Goal: Information Seeking & Learning: Understand process/instructions

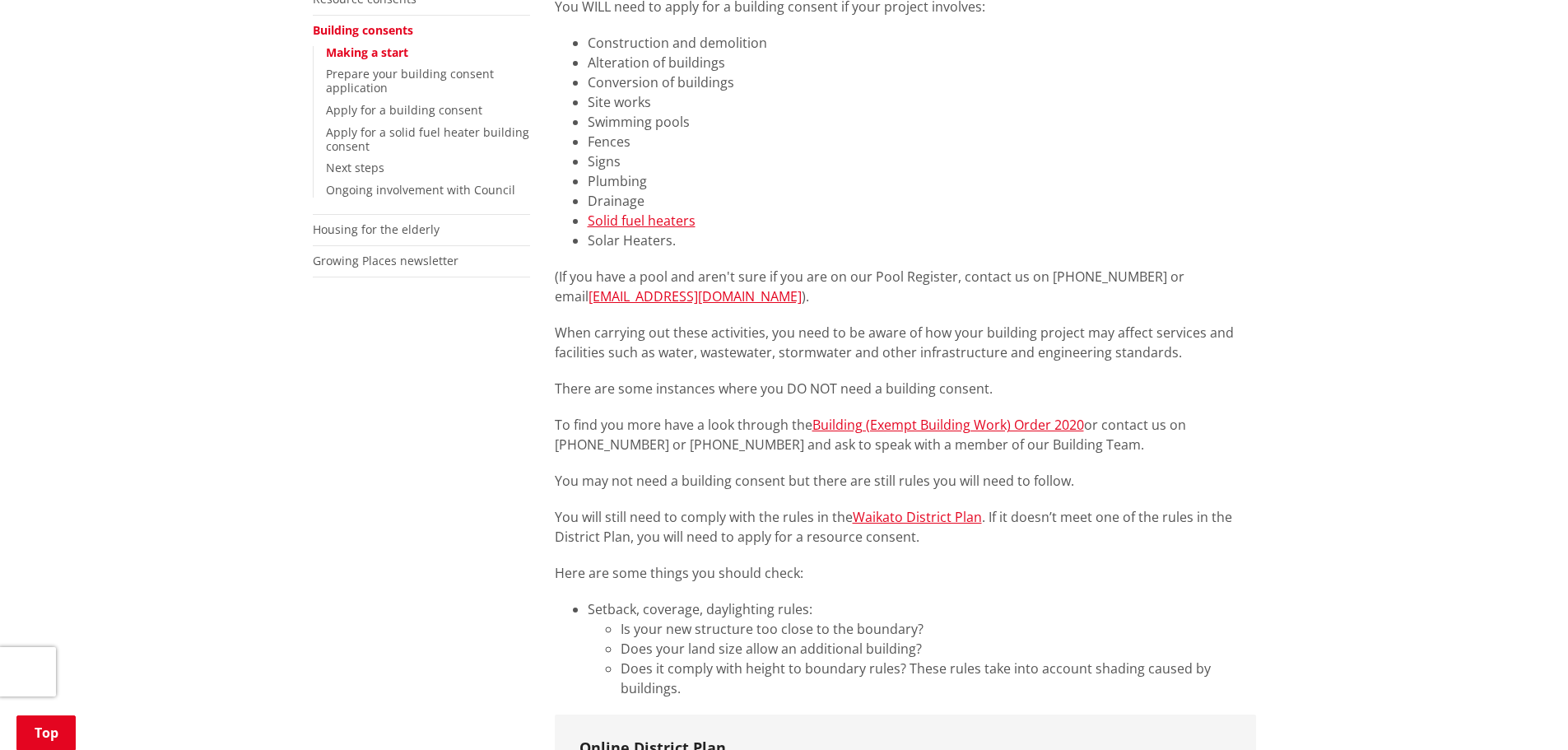
scroll to position [494, 0]
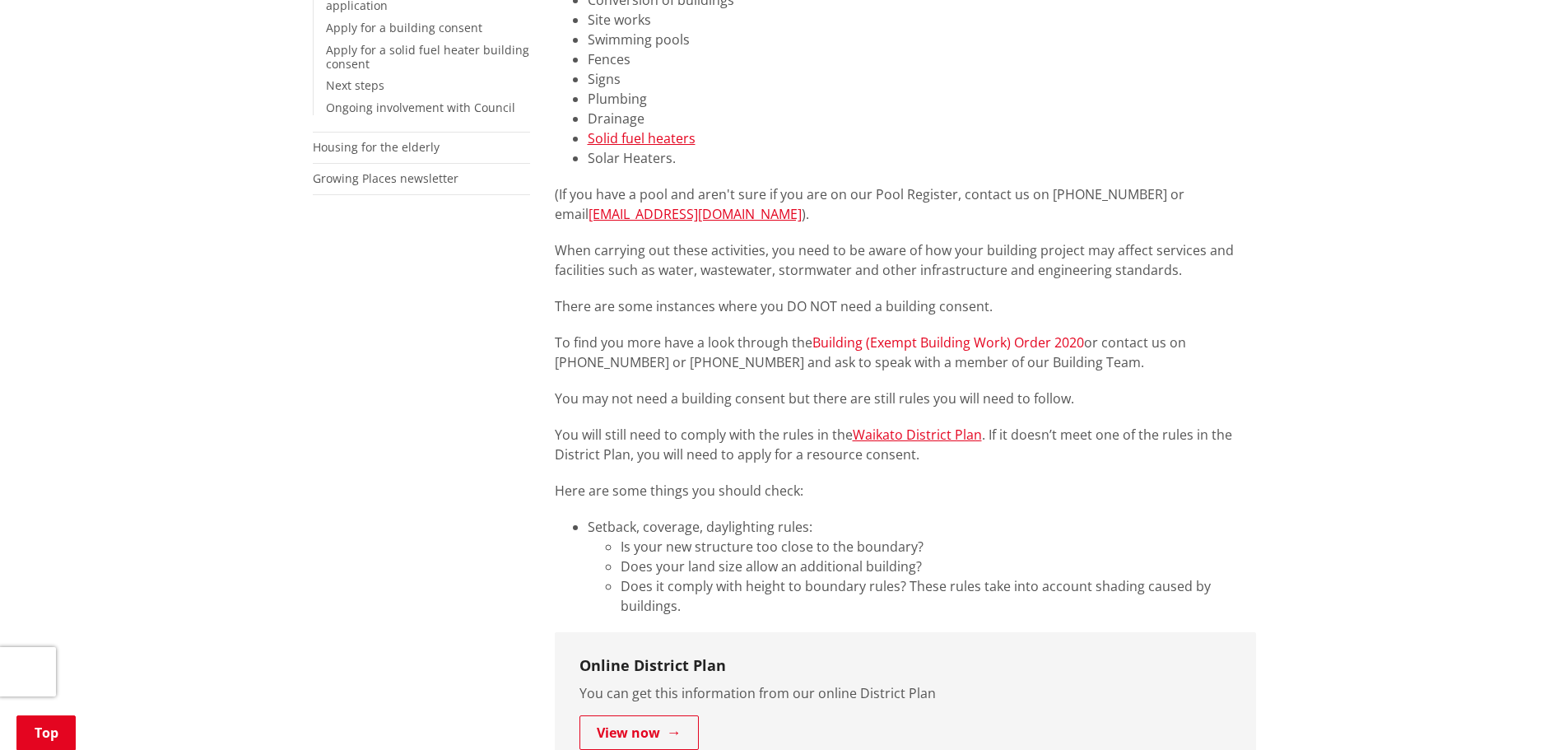
click at [973, 337] on link "Building (Exempt Building Work) Order 2020" at bounding box center [948, 343] width 272 height 19
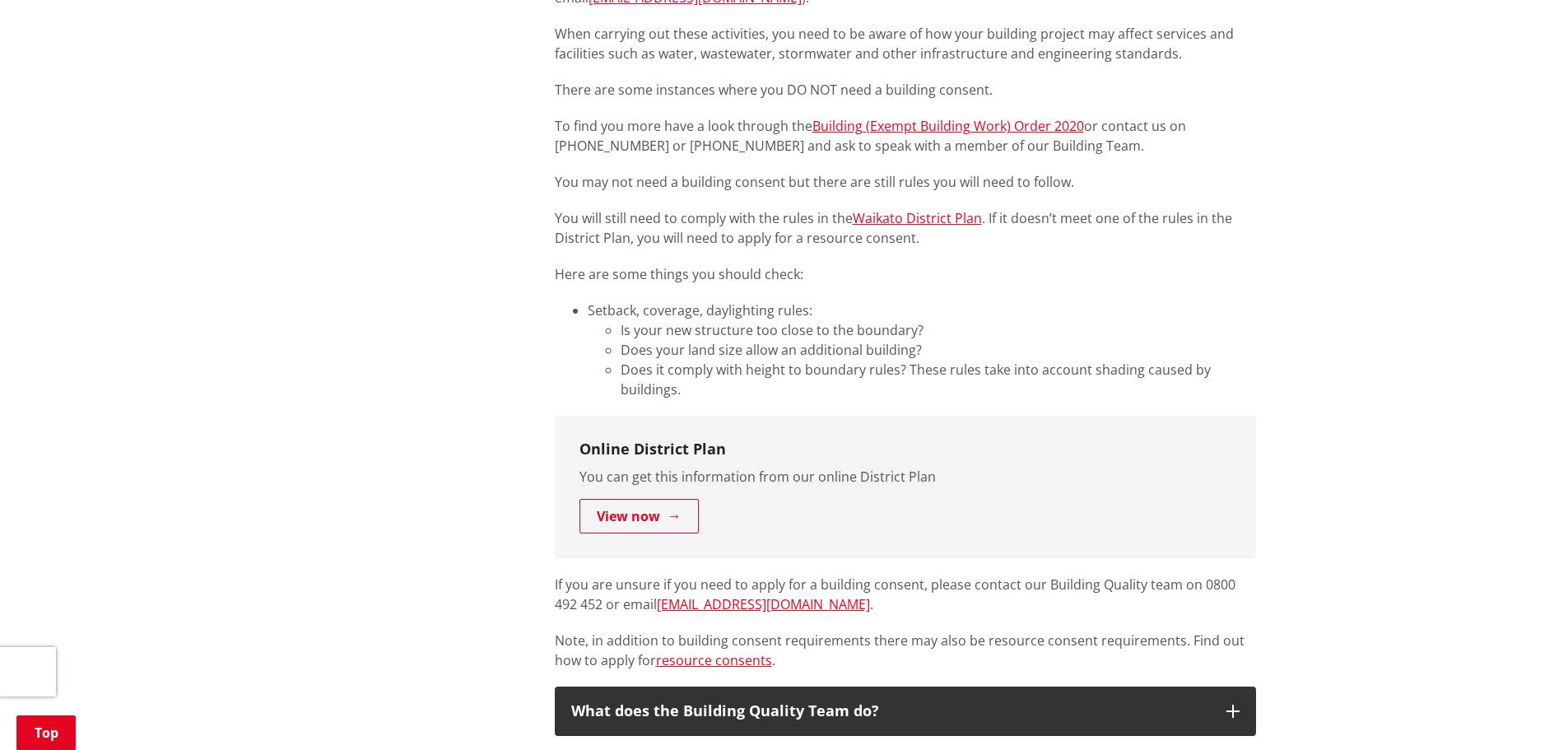
scroll to position [742, 0]
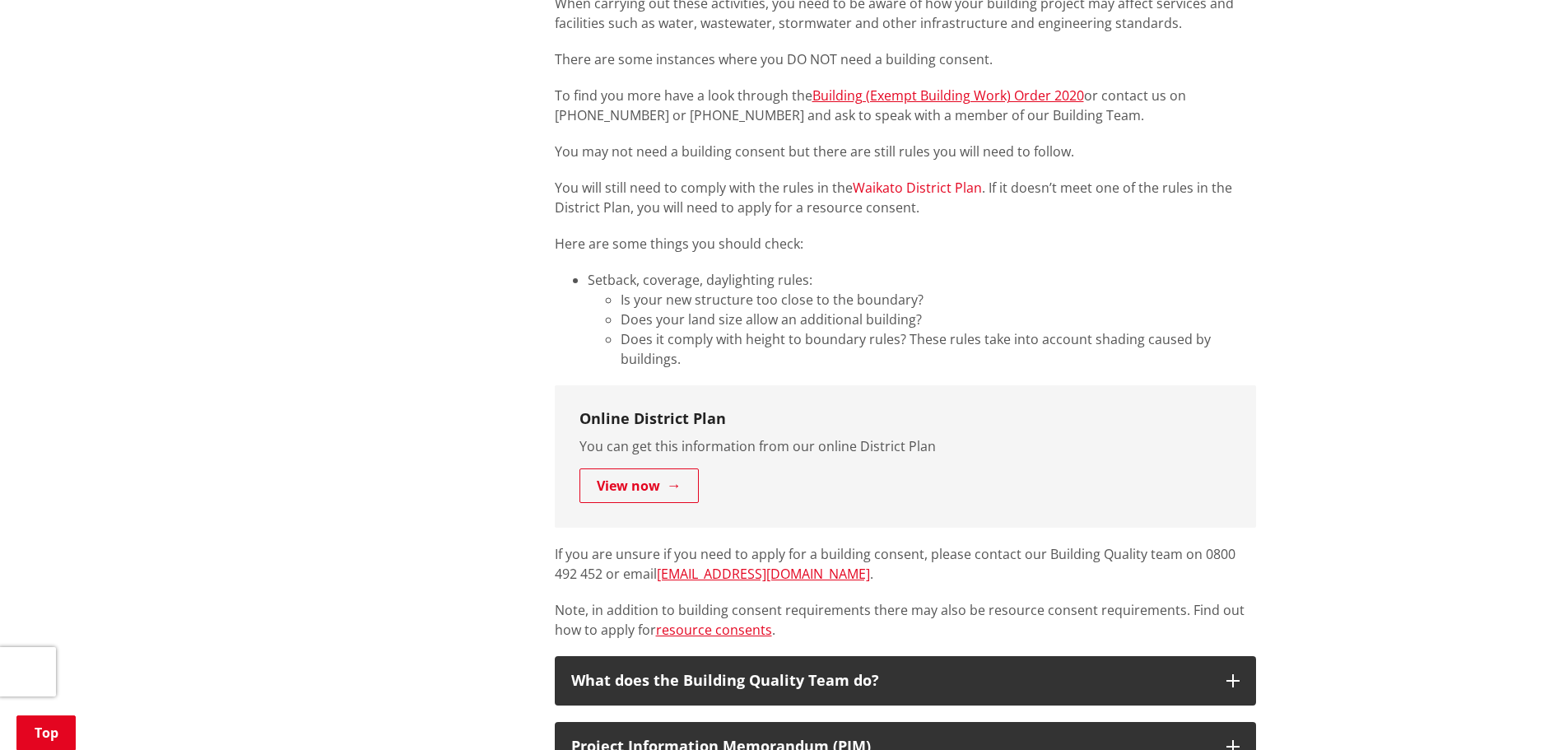
click at [910, 187] on link "Waikato District Plan" at bounding box center [917, 188] width 129 height 19
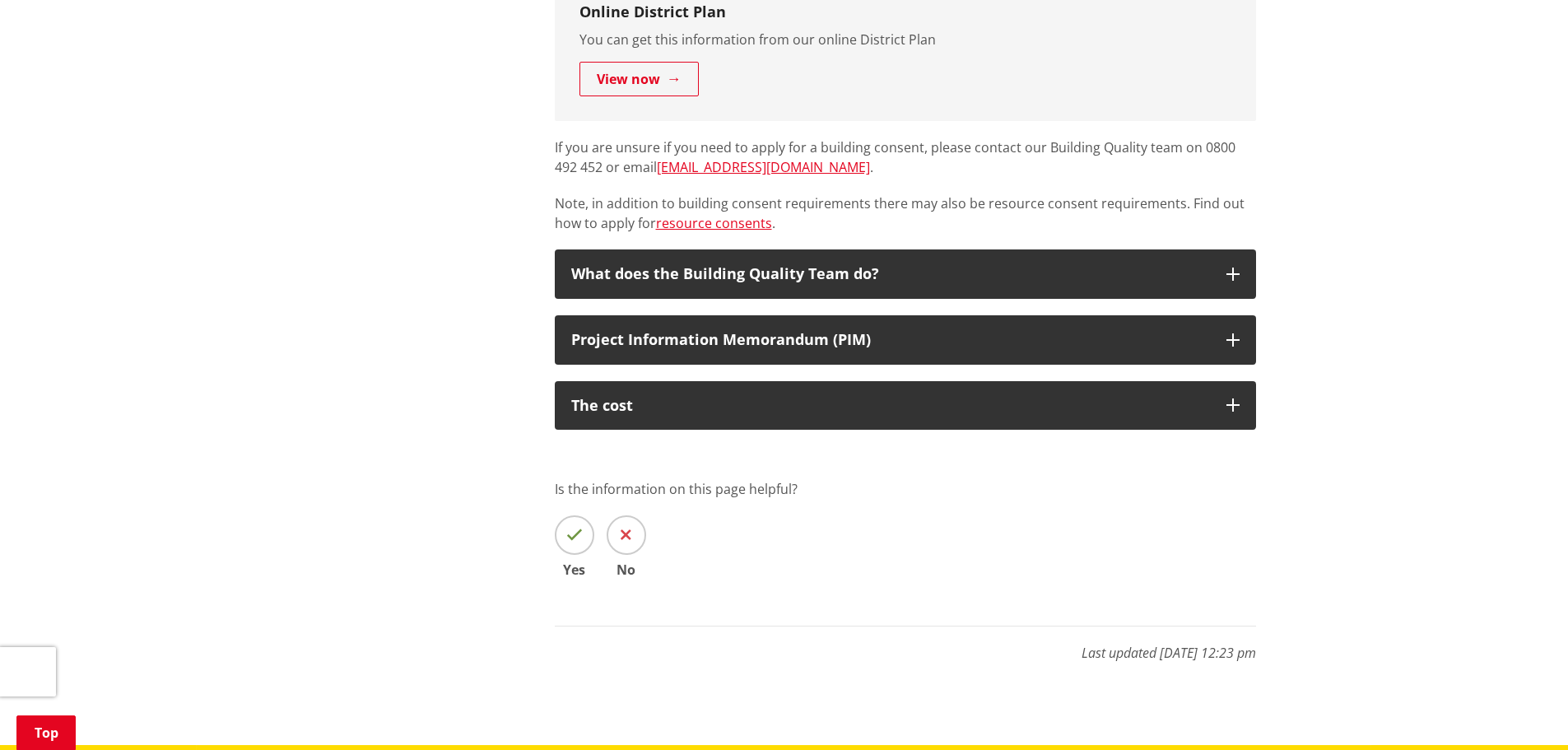
scroll to position [1152, 0]
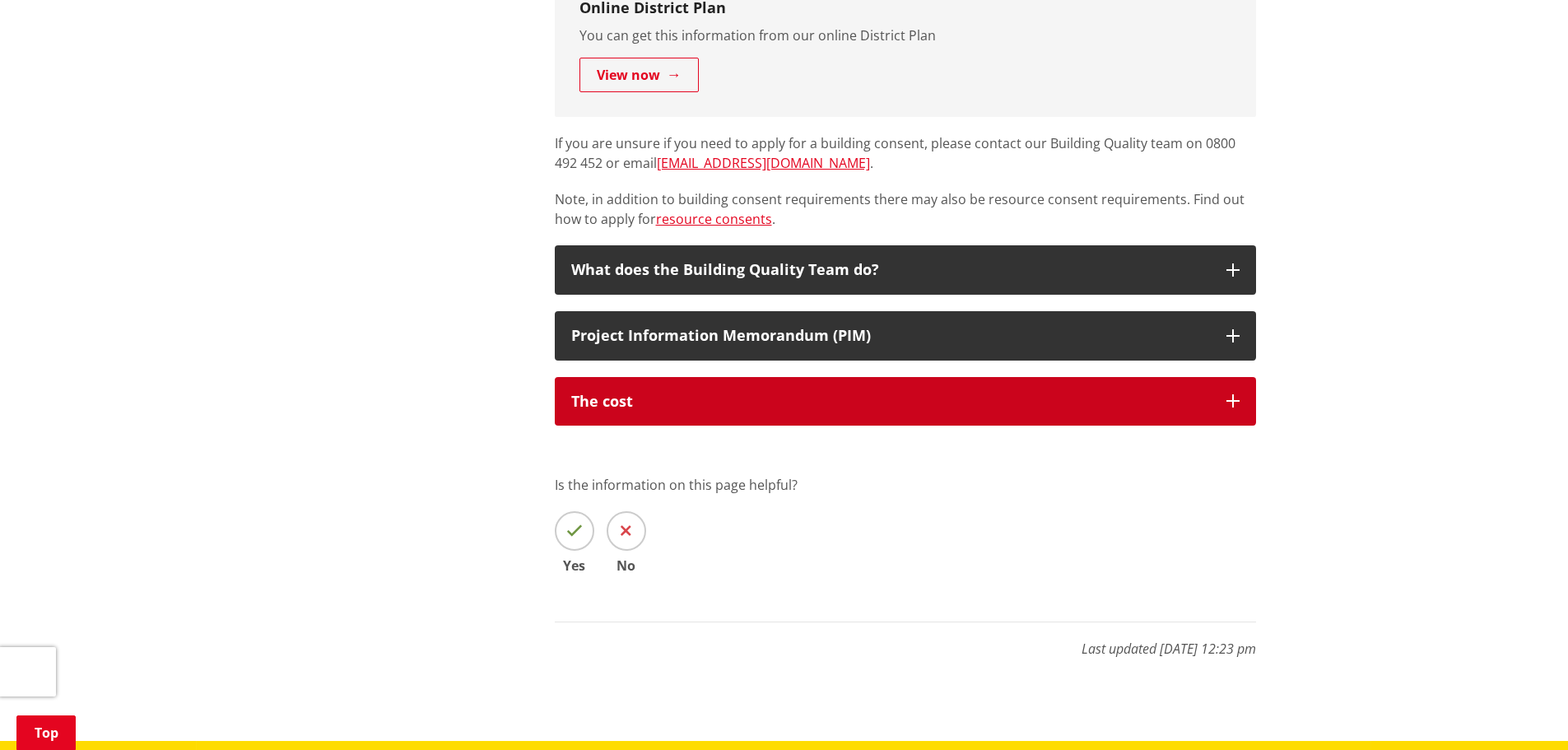
click at [1233, 397] on icon "button" at bounding box center [1233, 401] width 13 height 13
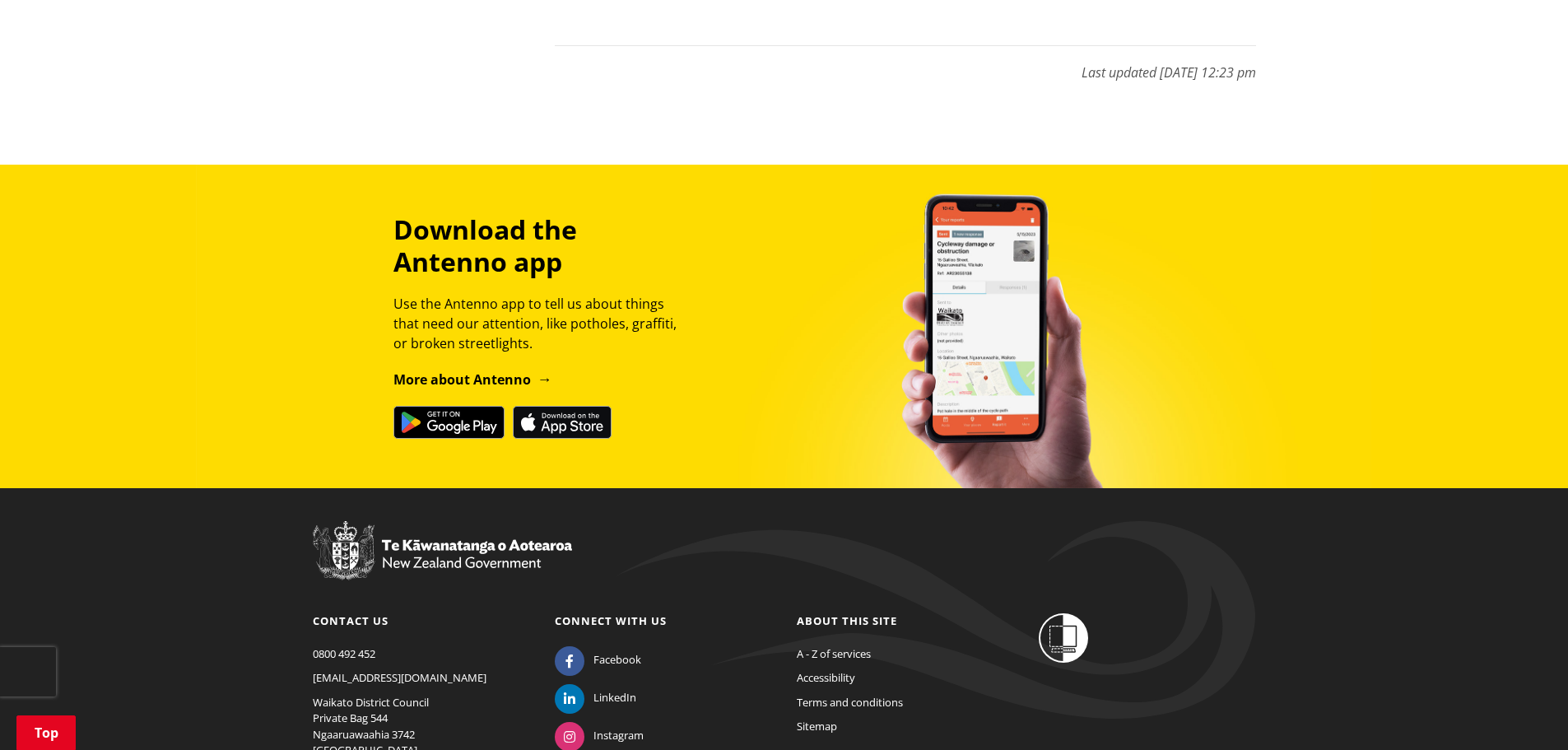
scroll to position [2282, 0]
